Goal: Information Seeking & Learning: Learn about a topic

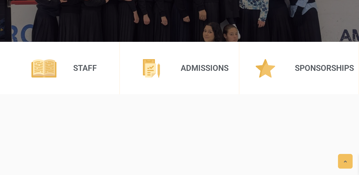
scroll to position [175, 0]
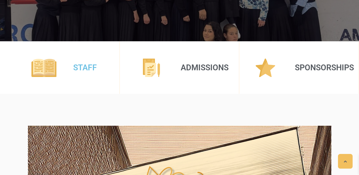
click at [85, 69] on link "Staff" at bounding box center [85, 67] width 24 height 9
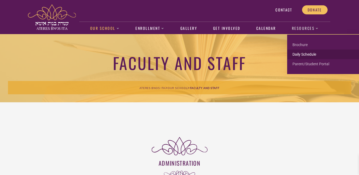
click at [303, 56] on link "Daily Schedule" at bounding box center [323, 55] width 72 height 10
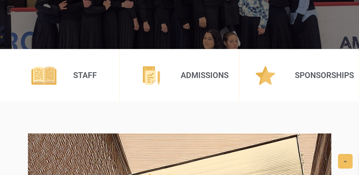
scroll to position [168, 0]
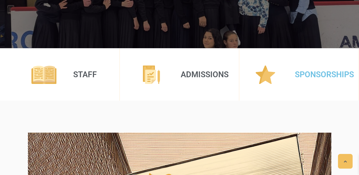
click at [312, 72] on link "Sponsorships" at bounding box center [324, 74] width 59 height 9
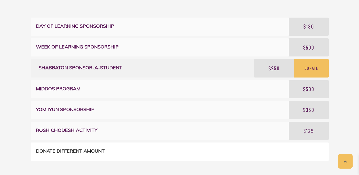
scroll to position [266, 0]
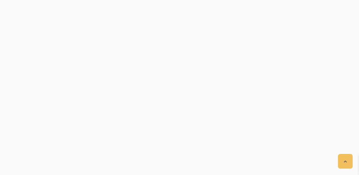
scroll to position [270, 0]
